Goal: Check status: Check status

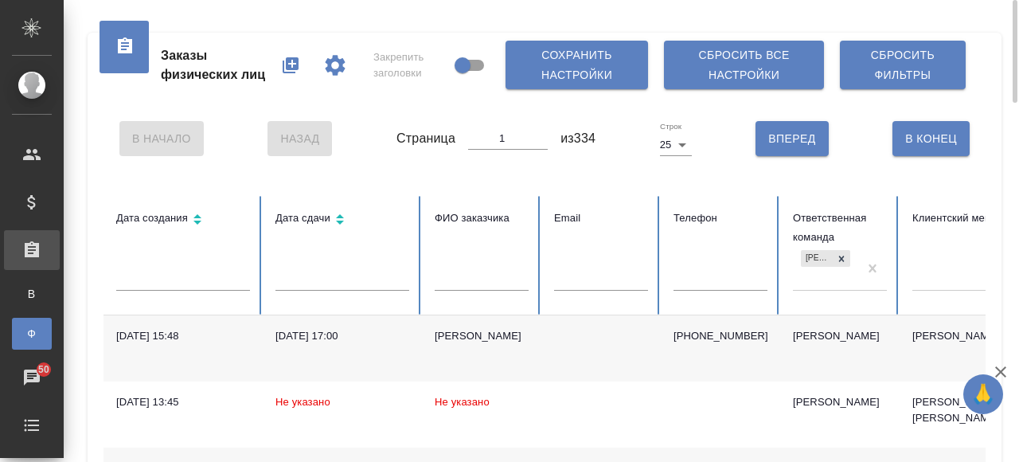
scroll to position [0, 379]
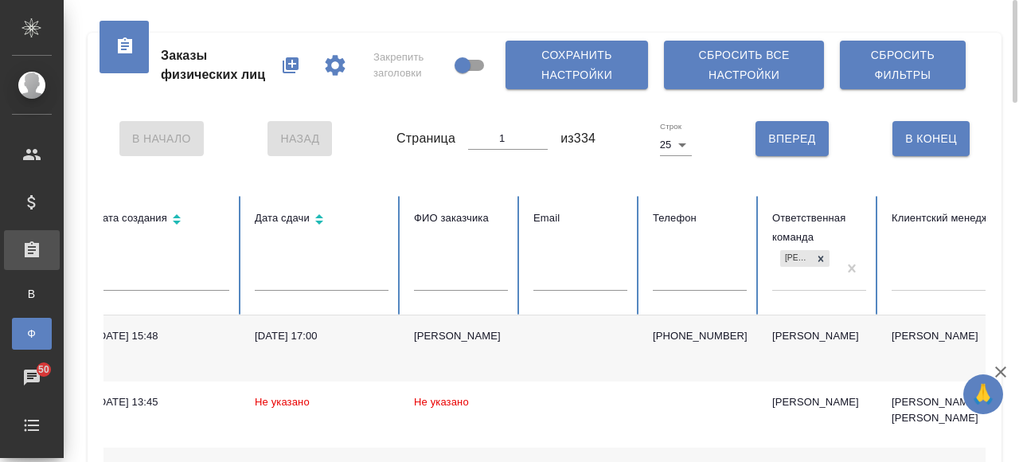
click at [790, 289] on div "[PERSON_NAME]" at bounding box center [804, 268] width 65 height 43
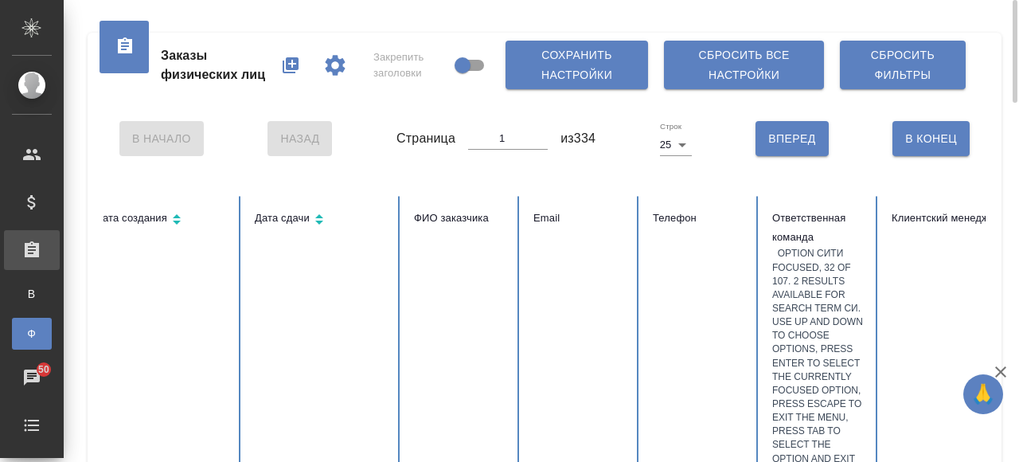
type input "сити"
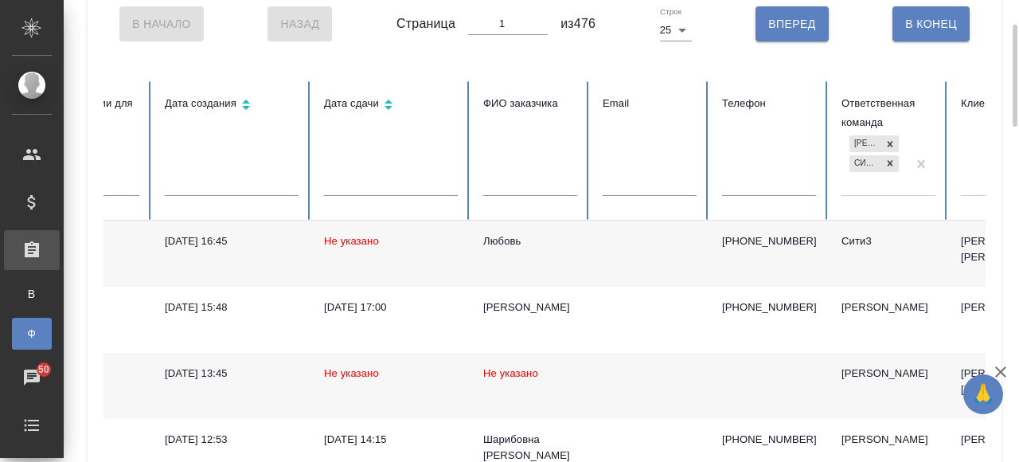
scroll to position [0, 0]
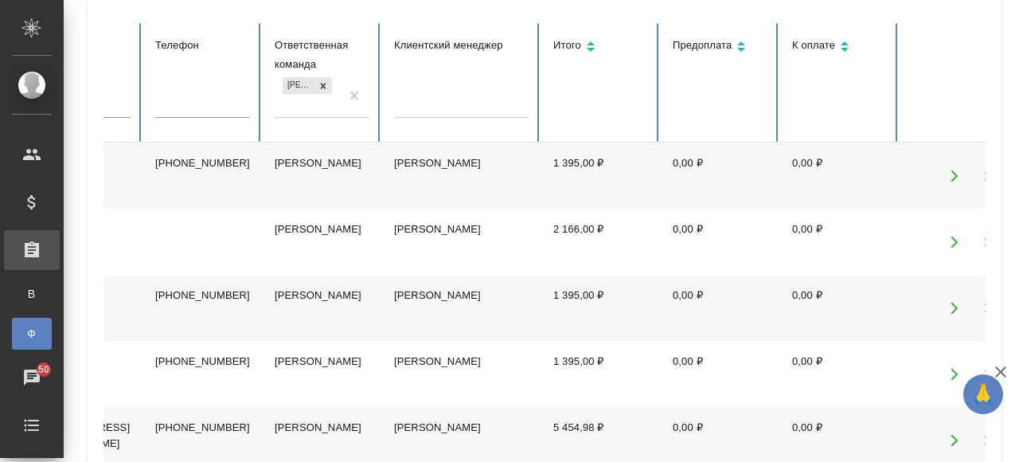
scroll to position [0, 909]
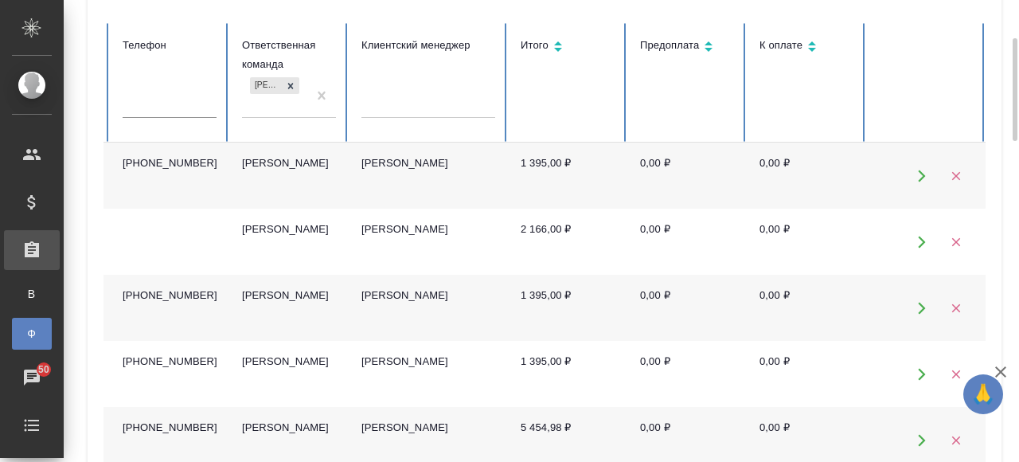
click at [428, 115] on div at bounding box center [428, 103] width 134 height 30
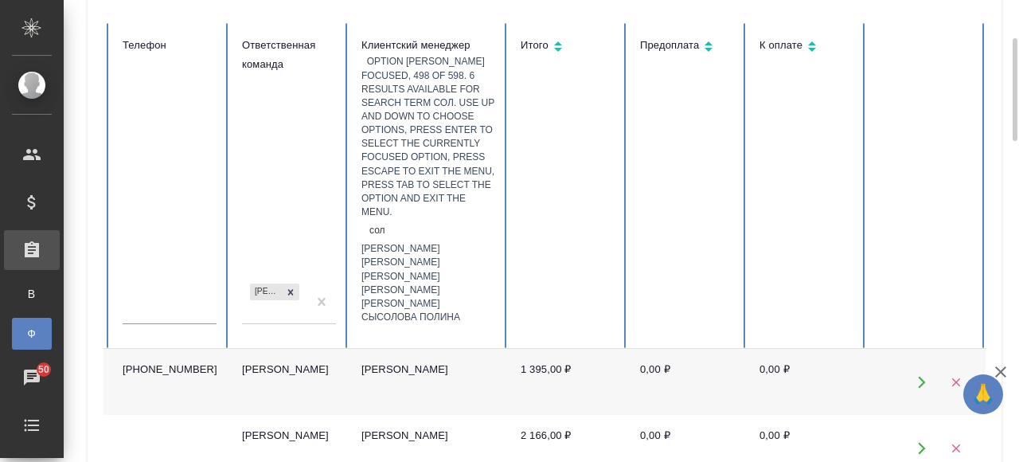
type input "соло"
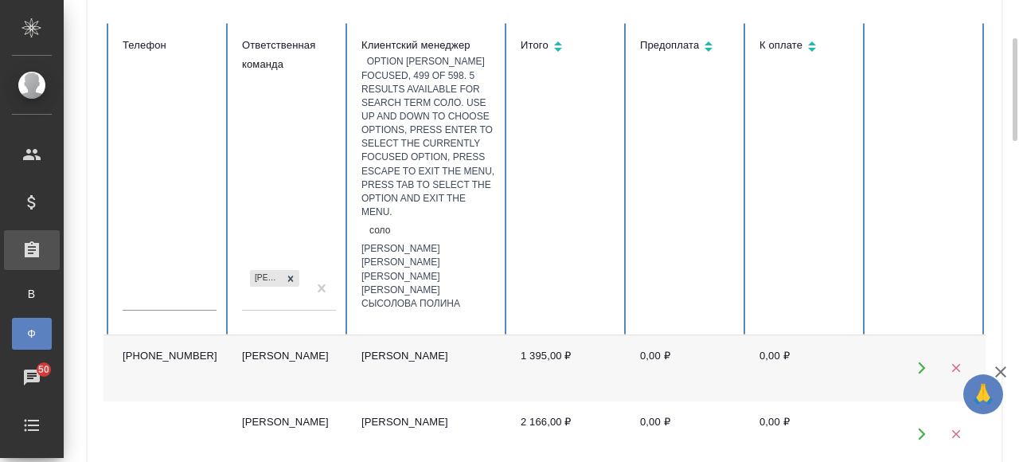
click at [439, 242] on div "[PERSON_NAME]" at bounding box center [428, 249] width 134 height 14
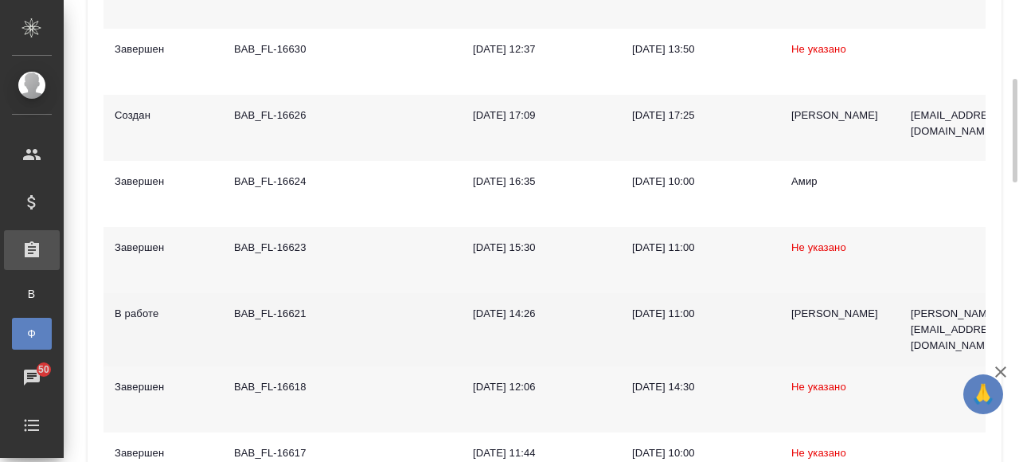
scroll to position [0, 0]
click at [380, 328] on td at bounding box center [401, 329] width 119 height 73
click at [338, 328] on td "BAB_FL-16621" at bounding box center [282, 329] width 119 height 73
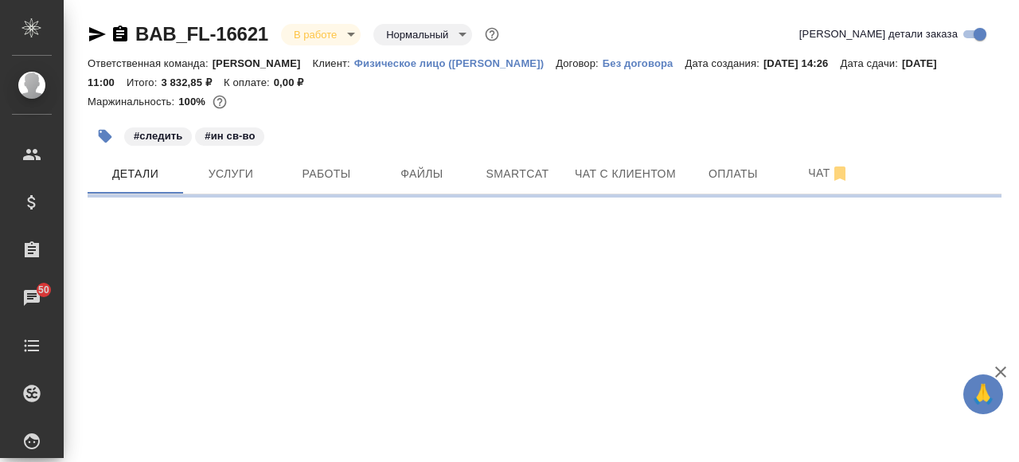
select select "RU"
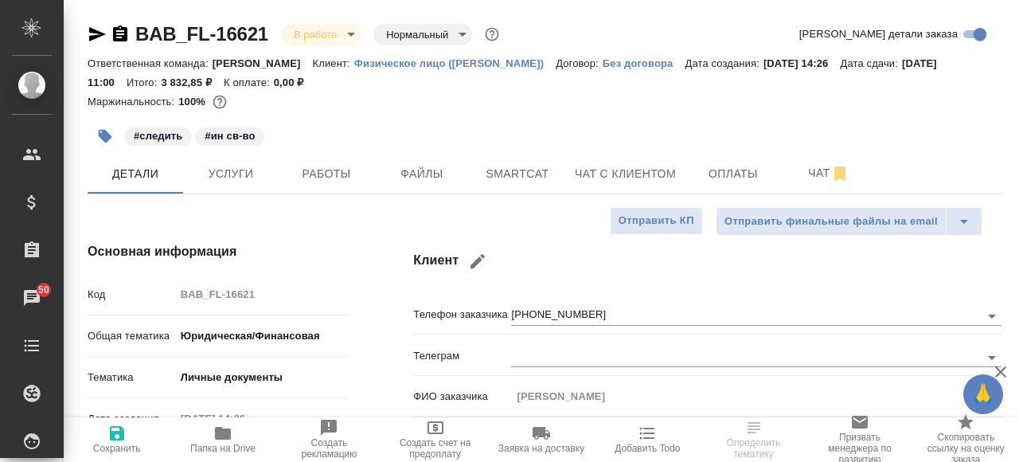
type textarea "x"
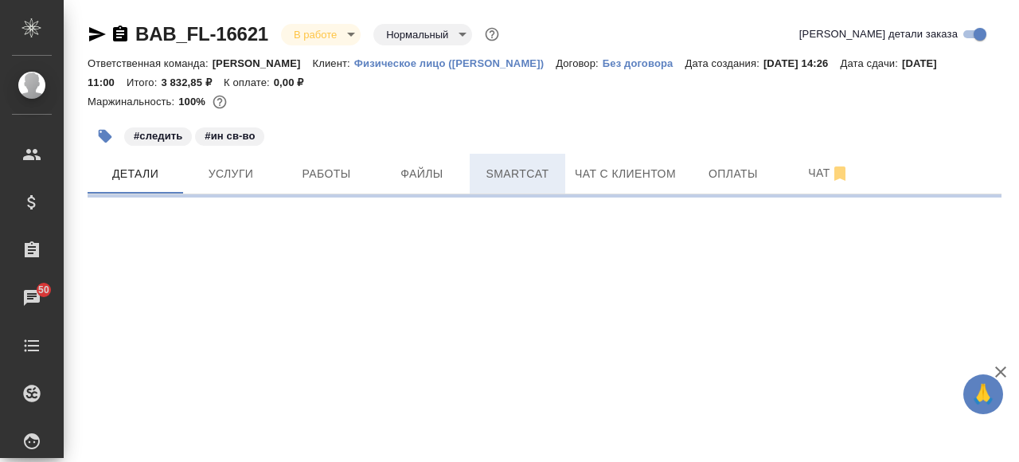
select select "RU"
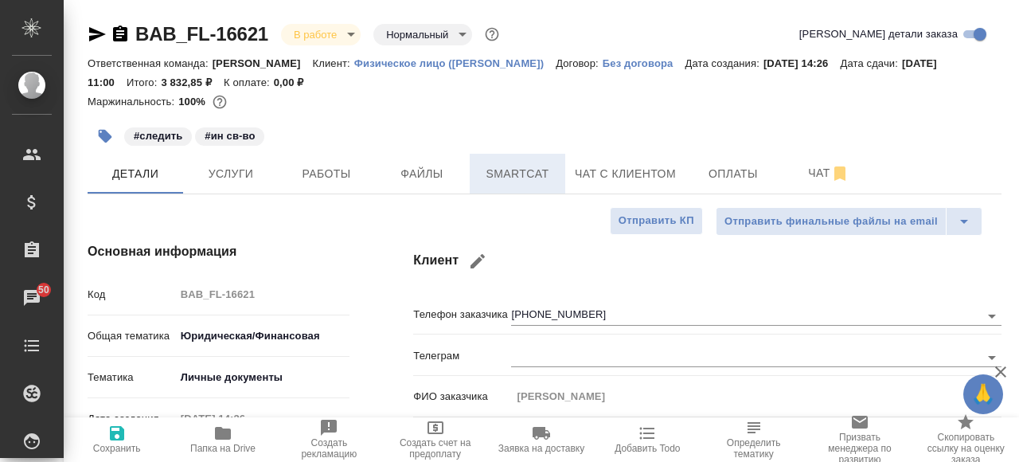
type textarea "x"
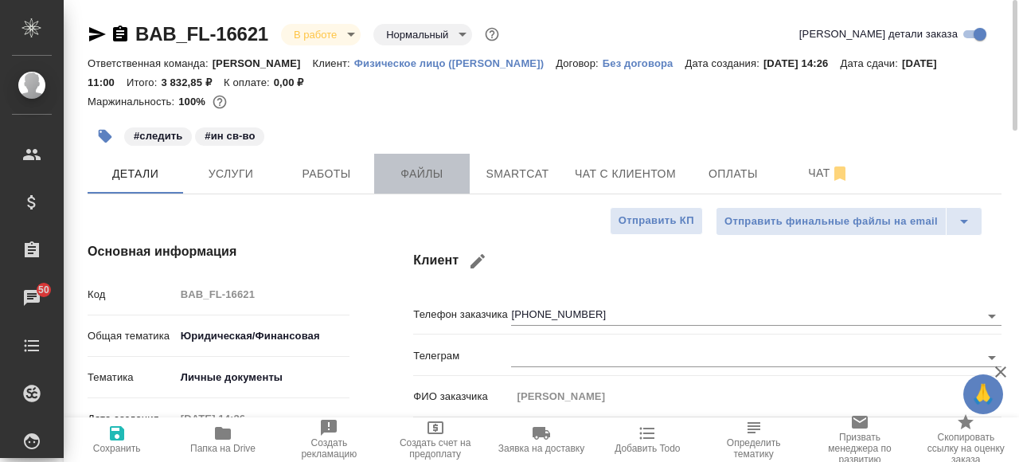
click at [439, 185] on button "Файлы" at bounding box center [422, 174] width 96 height 40
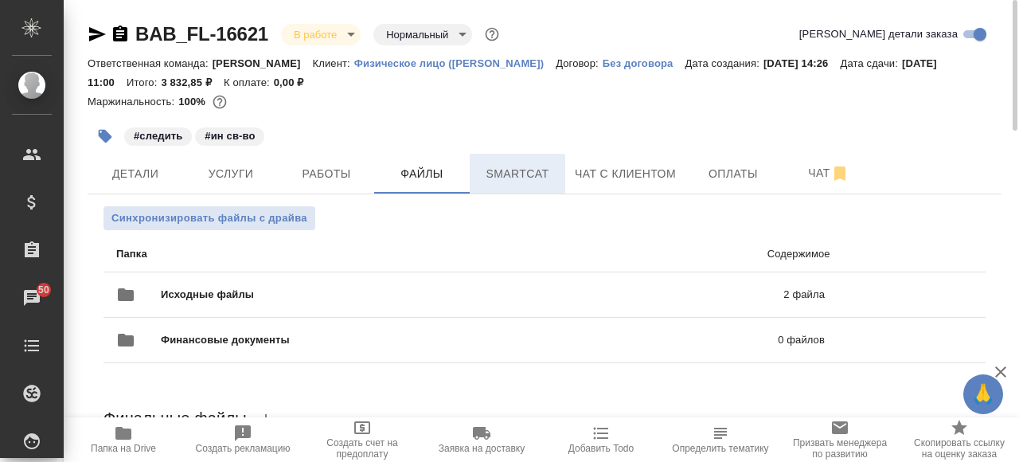
click at [511, 177] on span "Smartcat" at bounding box center [517, 174] width 76 height 20
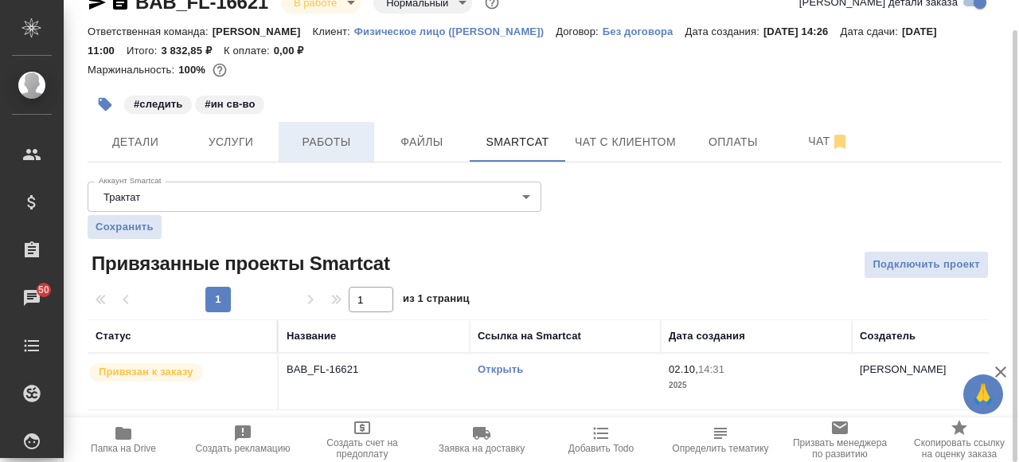
click at [318, 148] on span "Работы" at bounding box center [326, 142] width 76 height 20
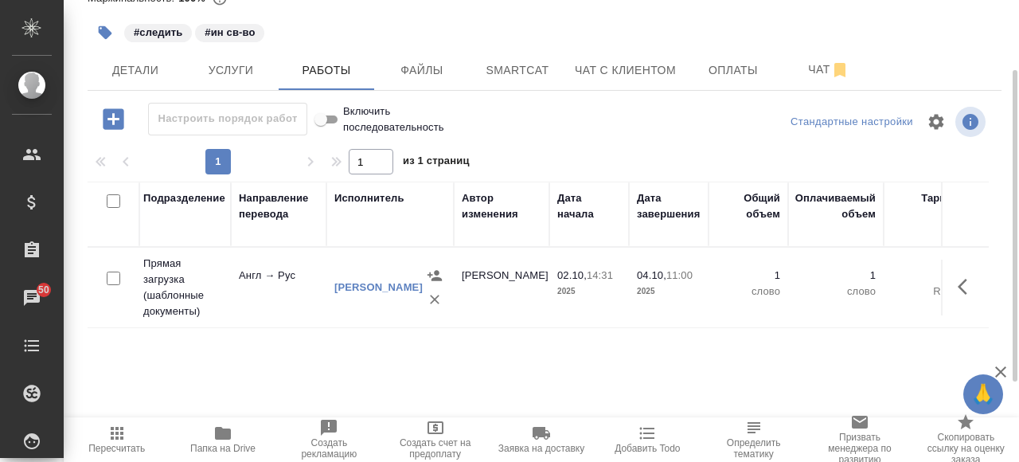
scroll to position [0, 435]
click at [960, 277] on icon "button" at bounding box center [967, 286] width 19 height 19
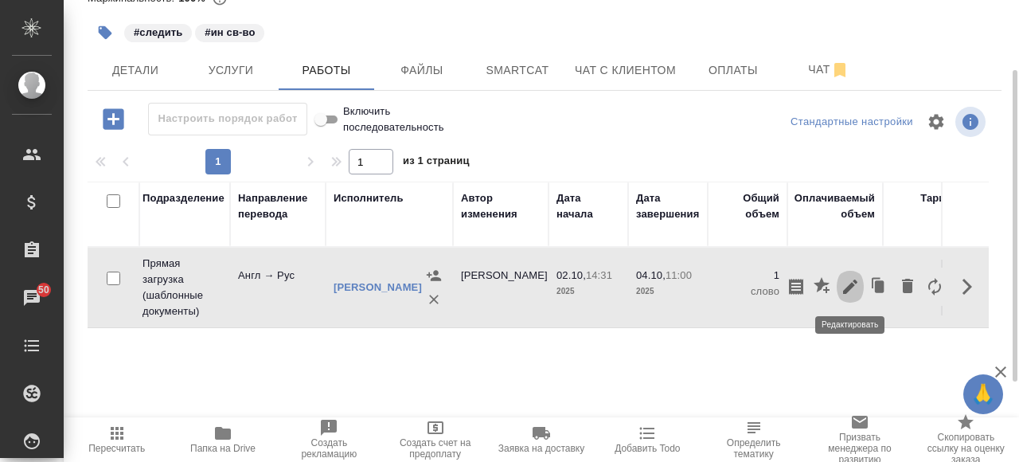
click at [850, 279] on icon "button" at bounding box center [850, 286] width 19 height 19
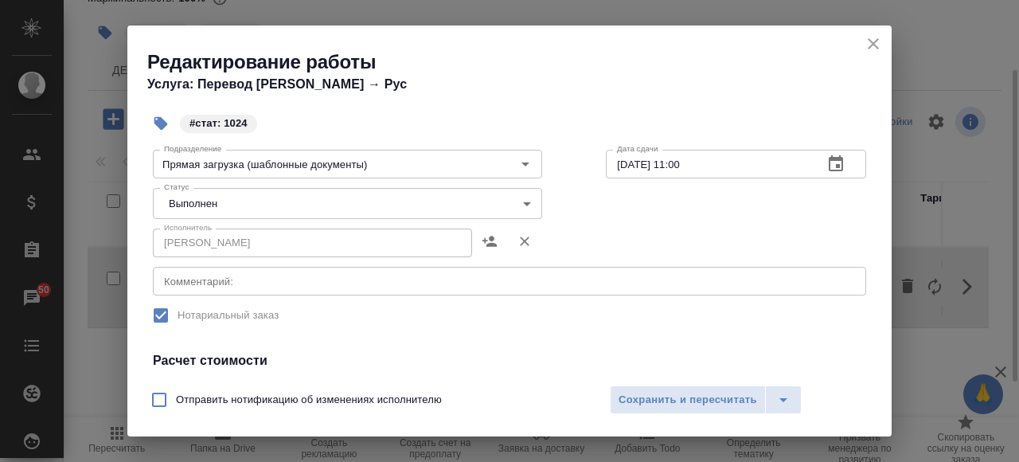
scroll to position [139, 0]
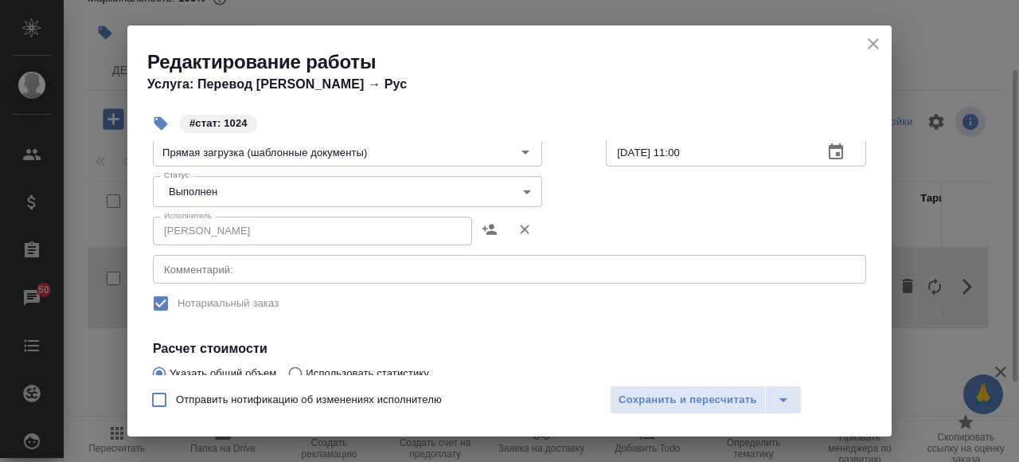
click at [525, 191] on body "🙏 .cls-1 fill:#fff; AWATERA Solovkova Ekaterina Клиенты Спецификации Заказы 50 …" at bounding box center [509, 231] width 1019 height 462
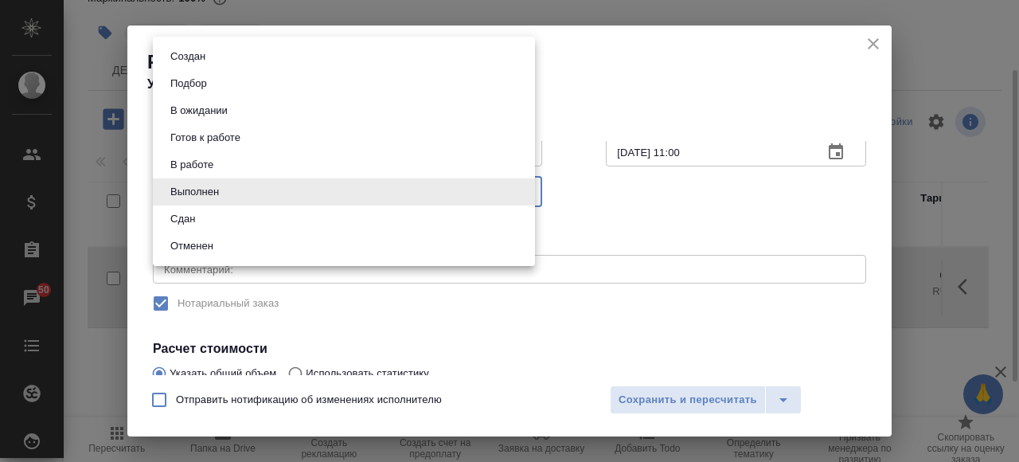
click at [676, 228] on div at bounding box center [509, 231] width 1019 height 462
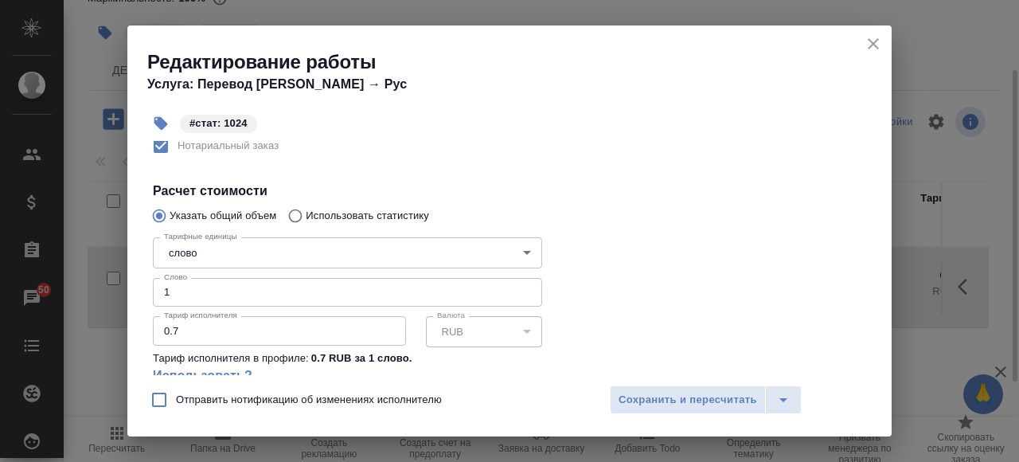
scroll to position [298, 0]
click at [869, 40] on icon "close" at bounding box center [873, 43] width 11 height 11
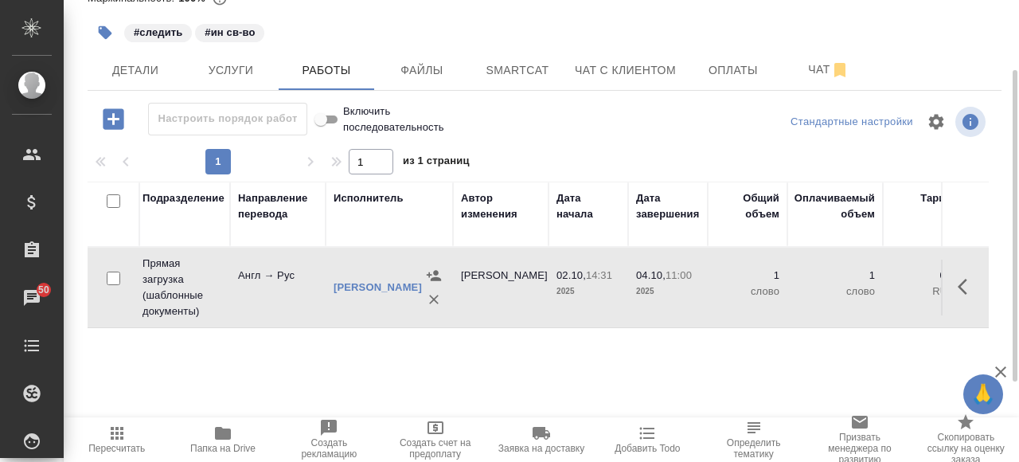
scroll to position [0, 0]
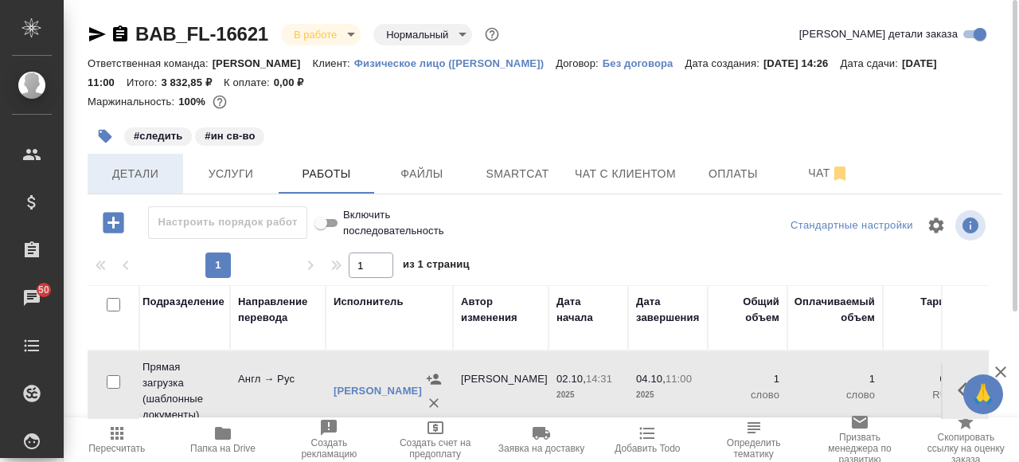
click at [143, 178] on span "Детали" at bounding box center [135, 174] width 76 height 20
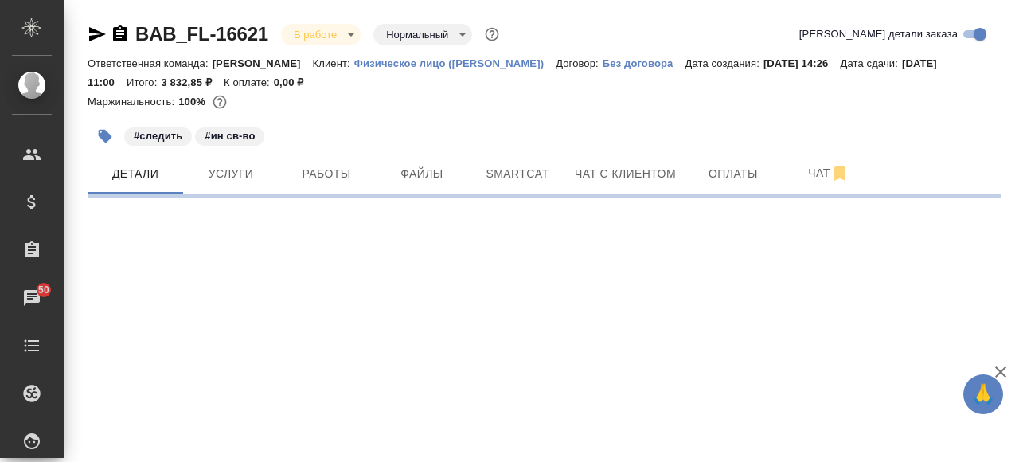
select select "RU"
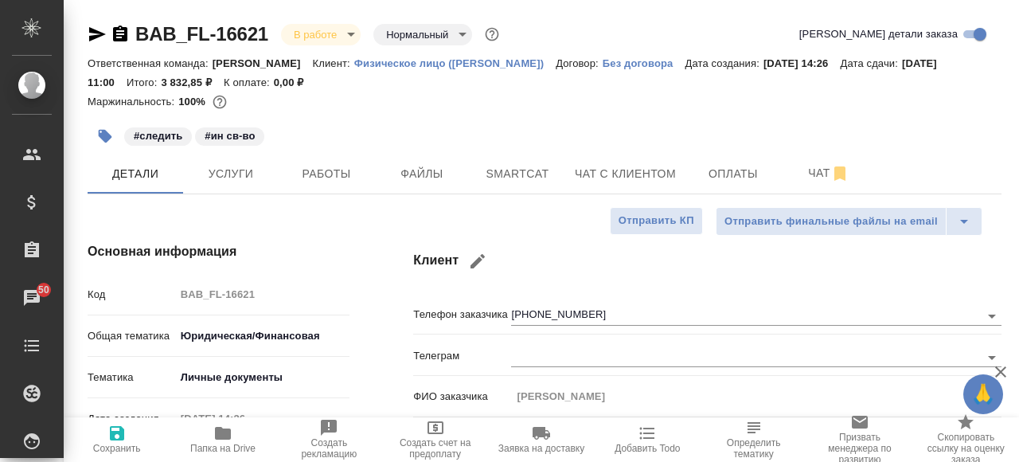
type textarea "x"
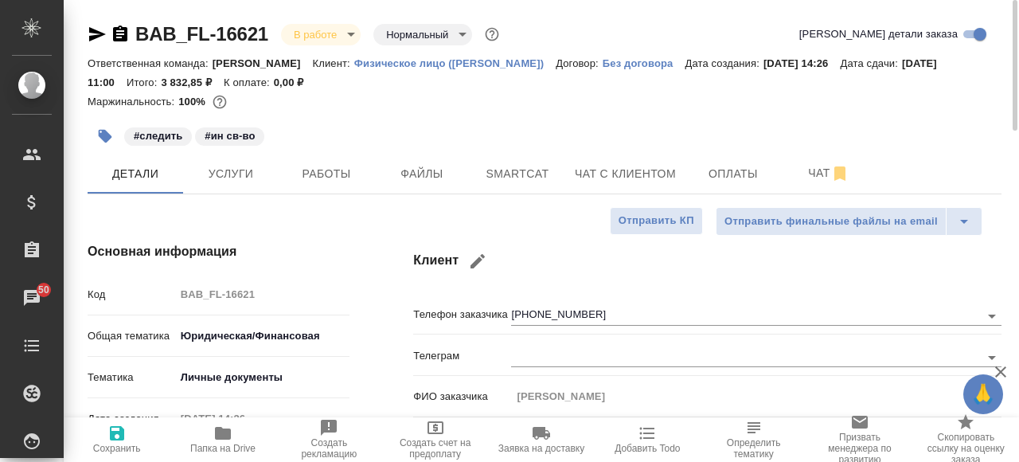
type textarea "x"
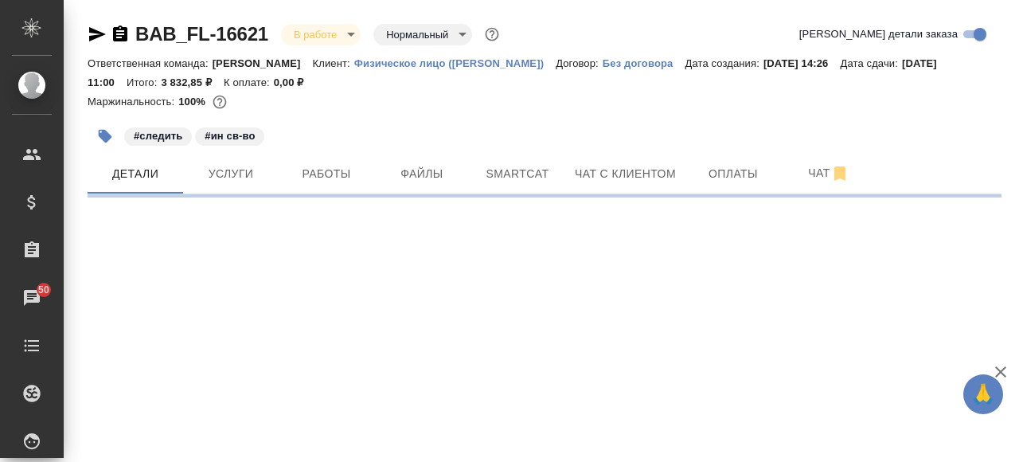
select select "RU"
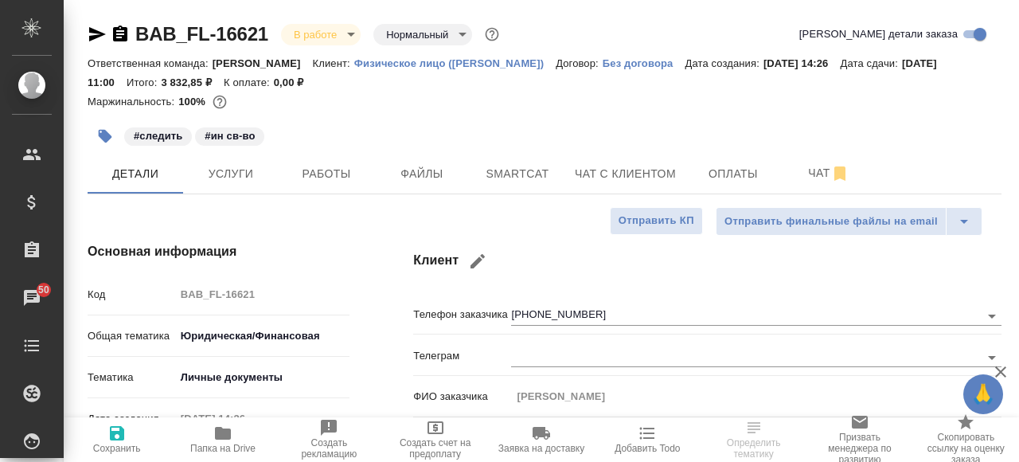
type textarea "x"
